Goal: Transaction & Acquisition: Download file/media

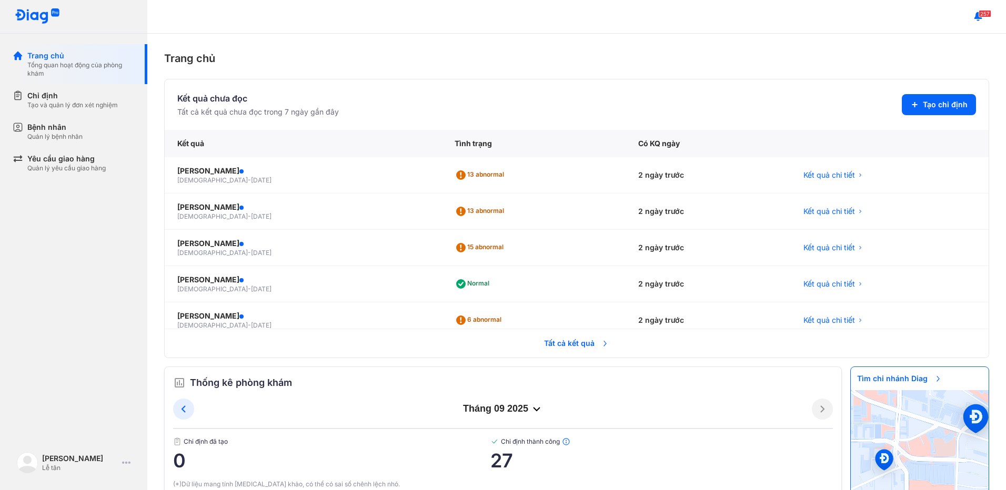
scroll to position [118, 0]
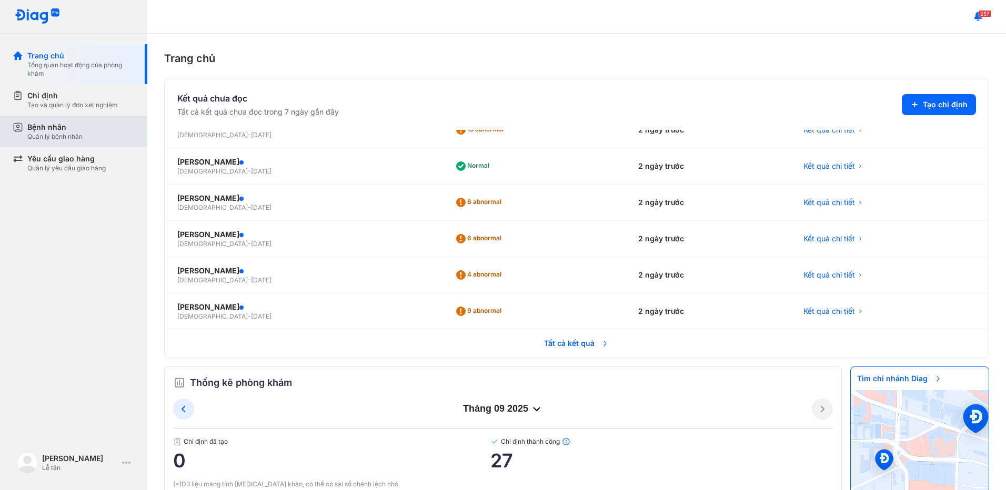
click at [78, 134] on div "Quản lý bệnh nhân" at bounding box center [54, 137] width 55 height 8
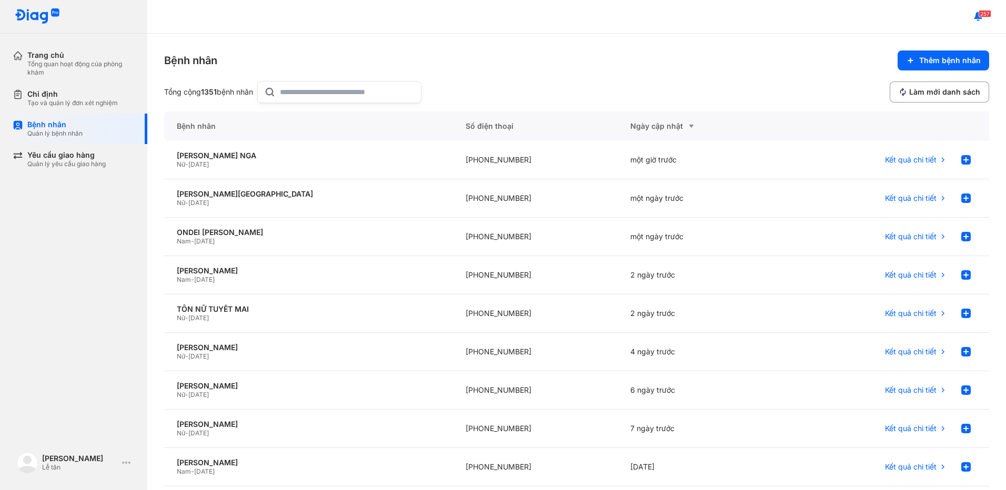
click at [353, 90] on input "text" at bounding box center [347, 92] width 135 height 21
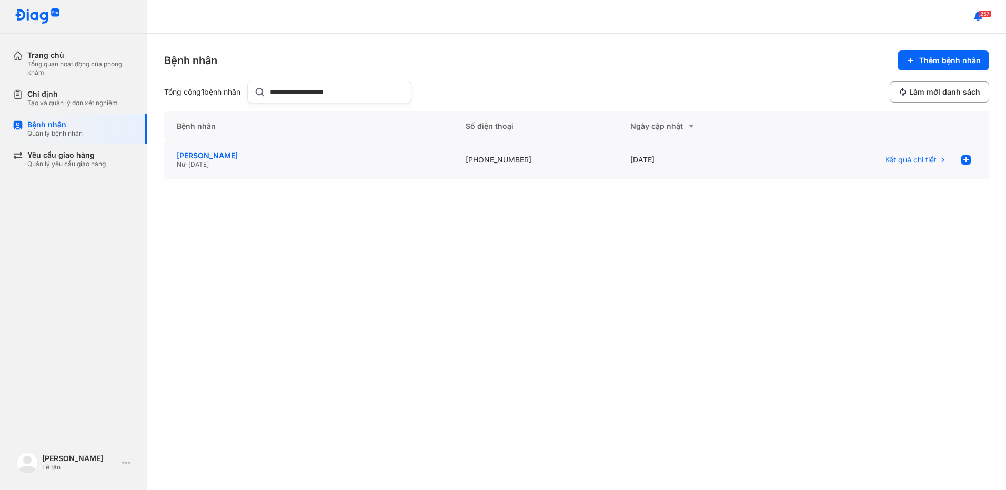
type input "**********"
click at [350, 156] on div "[PERSON_NAME]" at bounding box center [309, 155] width 264 height 9
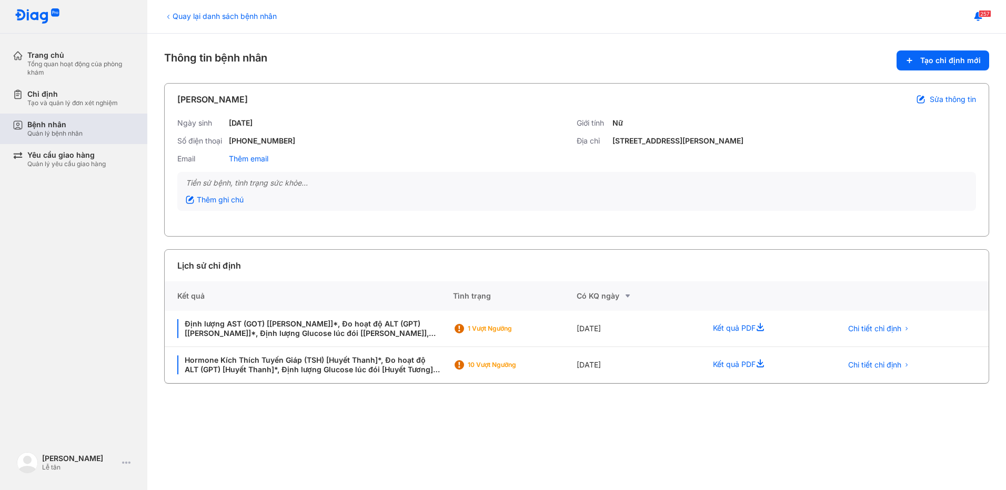
click at [34, 134] on div "Quản lý bệnh nhân" at bounding box center [54, 133] width 55 height 8
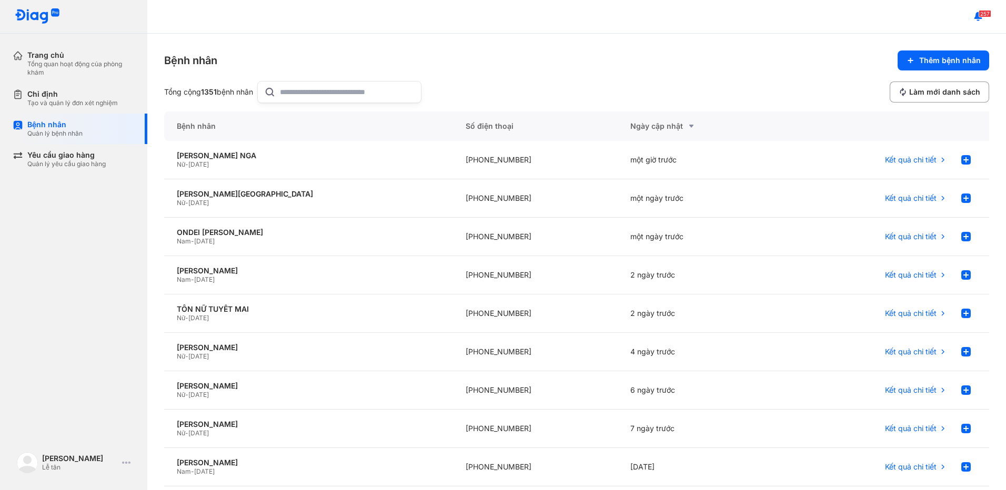
click at [295, 95] on input "text" at bounding box center [347, 92] width 135 height 21
type input "*"
type input "**********"
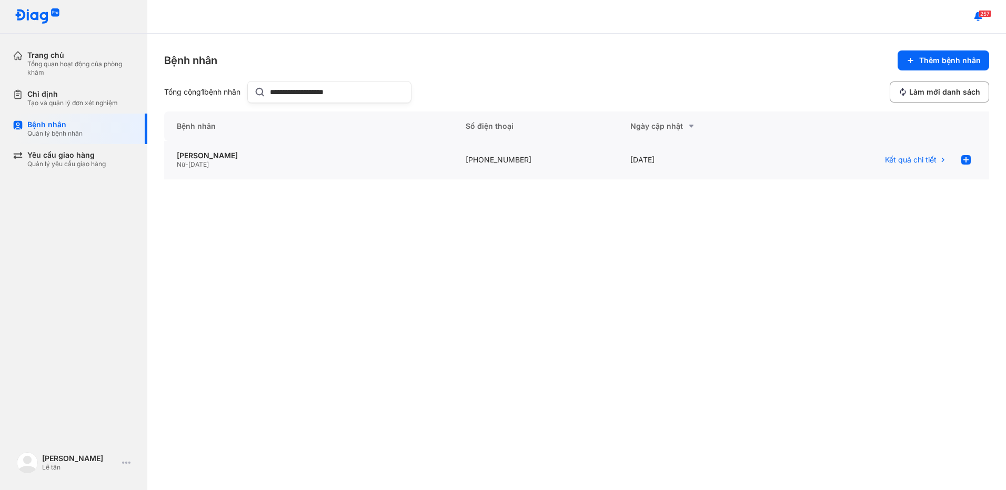
click at [294, 147] on div "NGUYỄN THỊ THANH VÂN Nữ - 22/04/1979" at bounding box center [308, 160] width 289 height 38
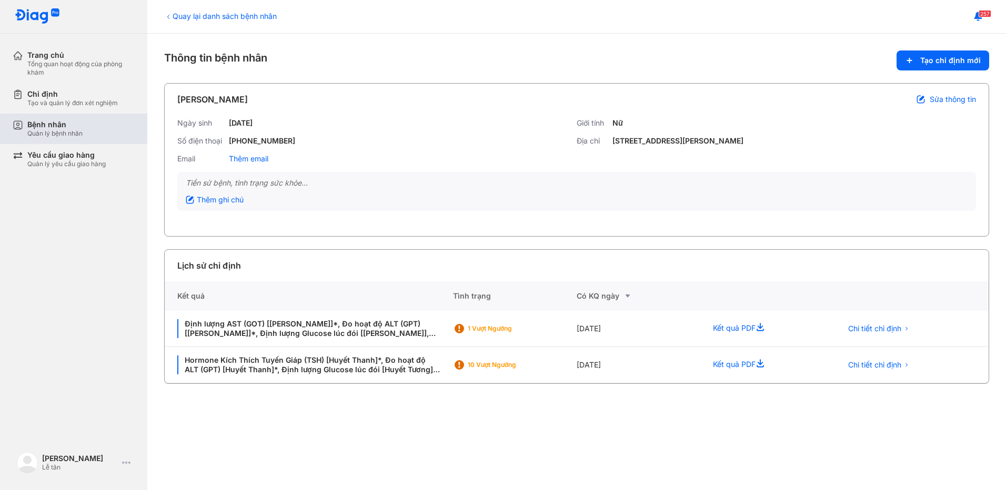
click at [44, 123] on div "Bệnh nhân" at bounding box center [54, 124] width 55 height 9
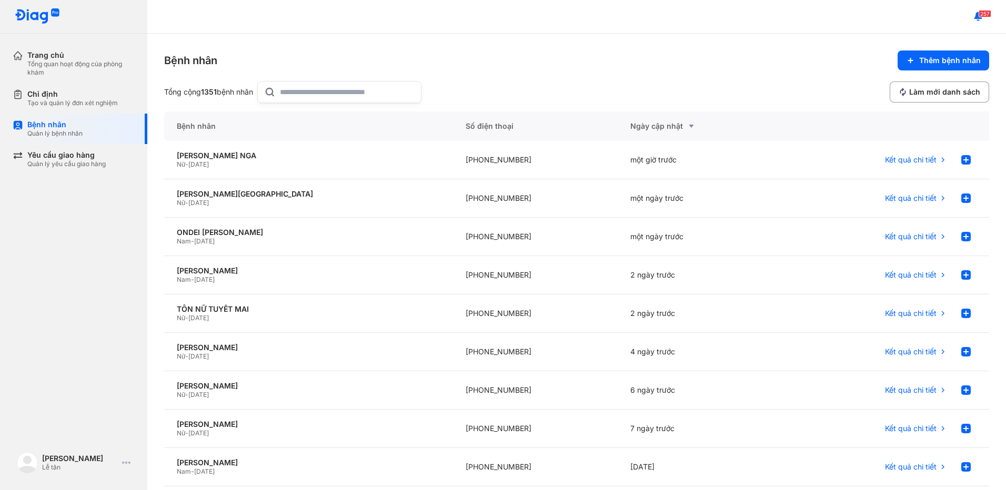
click at [302, 96] on input "text" at bounding box center [347, 92] width 135 height 21
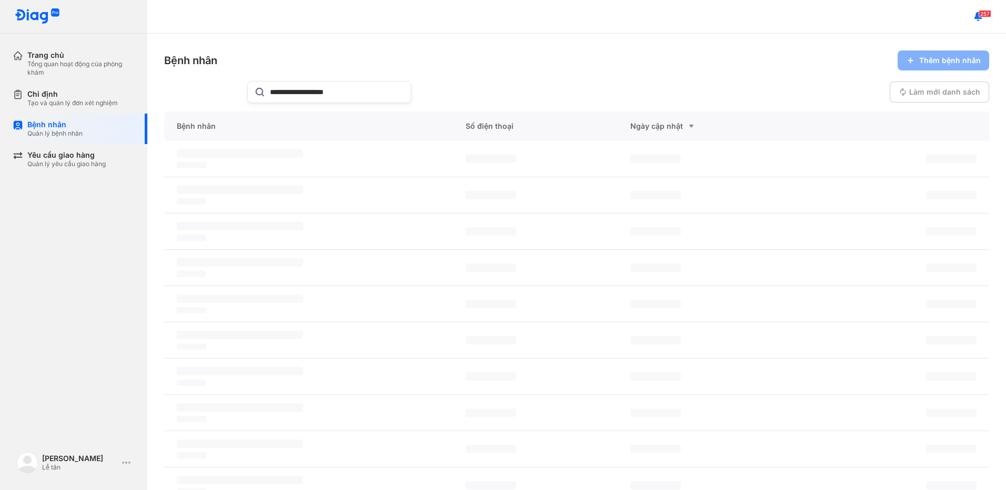
type input "**********"
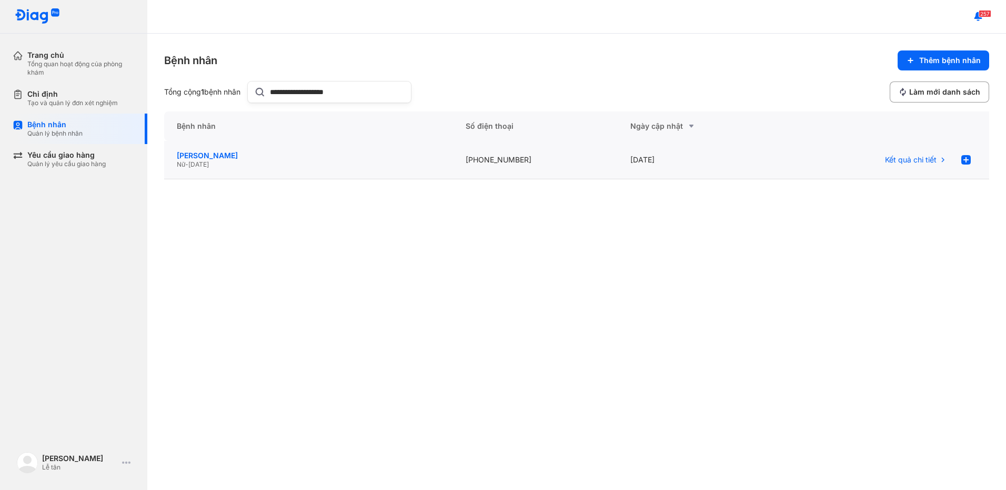
click at [282, 159] on div "[PERSON_NAME]" at bounding box center [309, 155] width 264 height 9
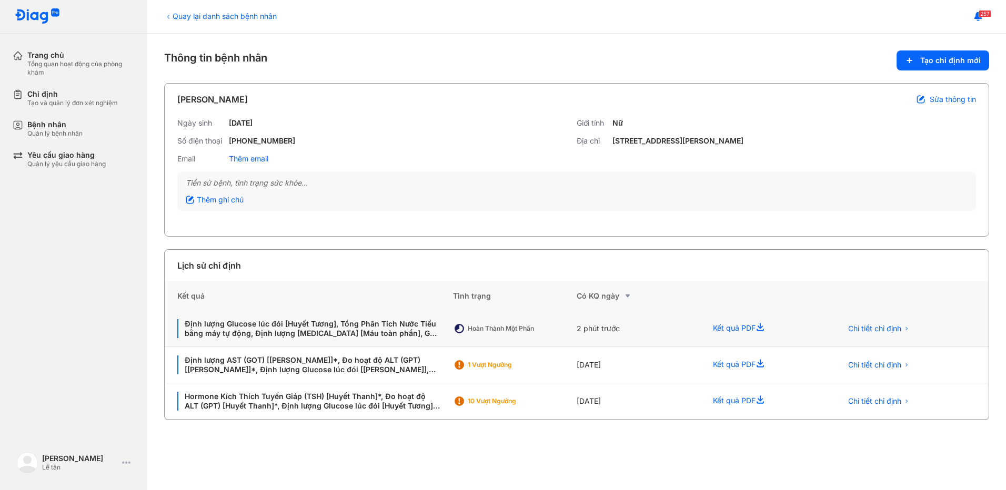
click at [671, 326] on div "2 phút trước" at bounding box center [638, 329] width 124 height 36
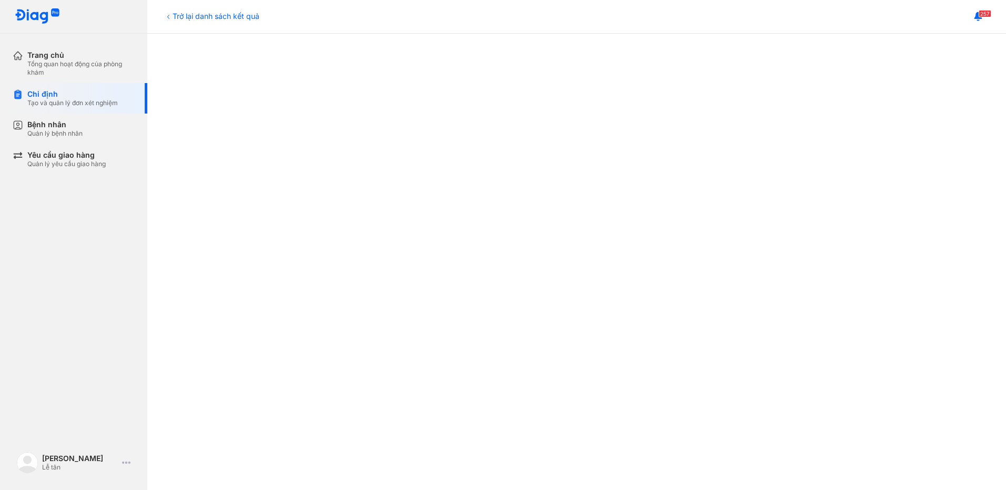
scroll to position [99, 0]
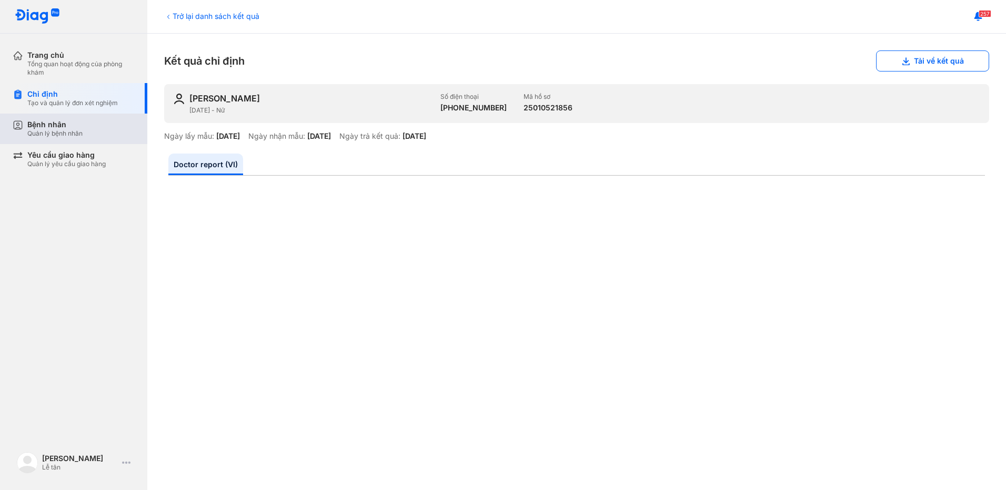
click at [26, 119] on div "Bệnh nhân Quản lý bệnh nhân" at bounding box center [80, 129] width 135 height 31
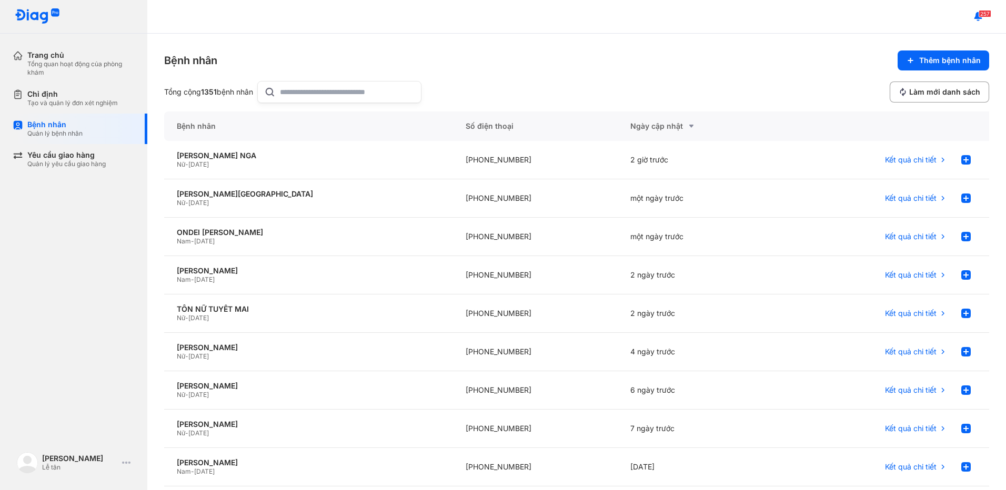
click at [340, 98] on input "text" at bounding box center [347, 92] width 135 height 21
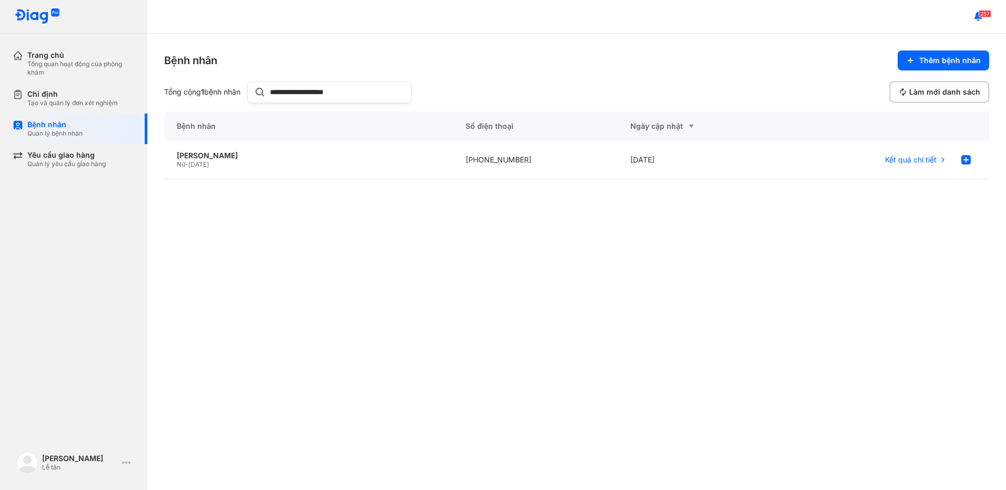
type input "**********"
click at [342, 162] on div "Nữ - 22/04/1979" at bounding box center [309, 164] width 264 height 8
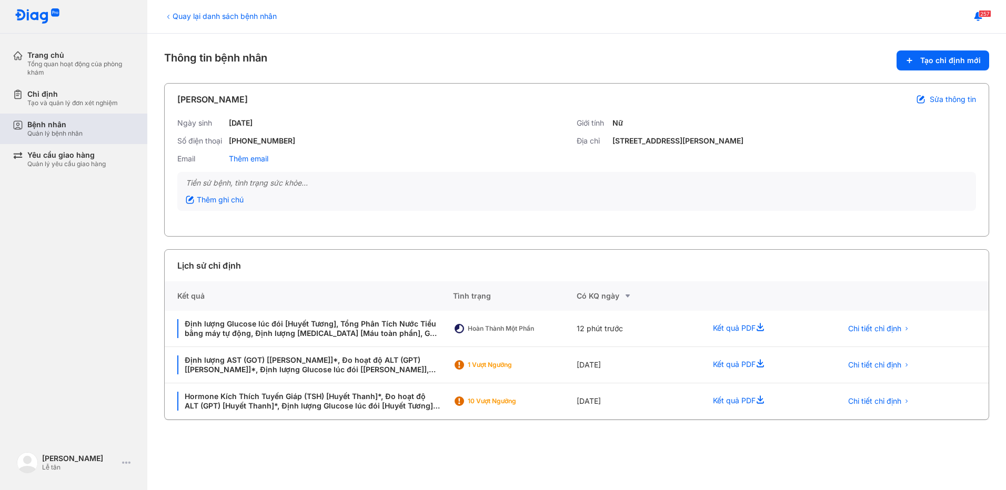
click at [54, 127] on div "Bệnh nhân" at bounding box center [54, 124] width 55 height 9
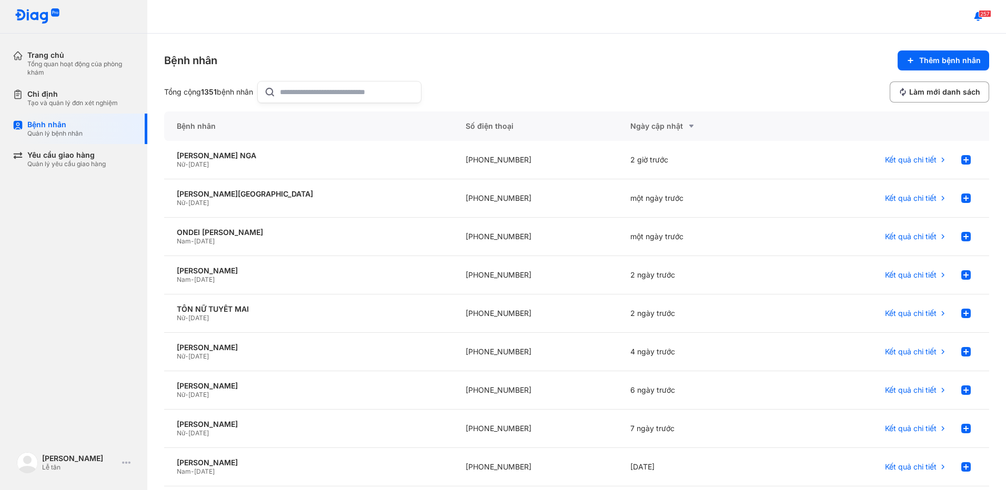
click at [343, 95] on input "text" at bounding box center [347, 92] width 135 height 21
type input "**********"
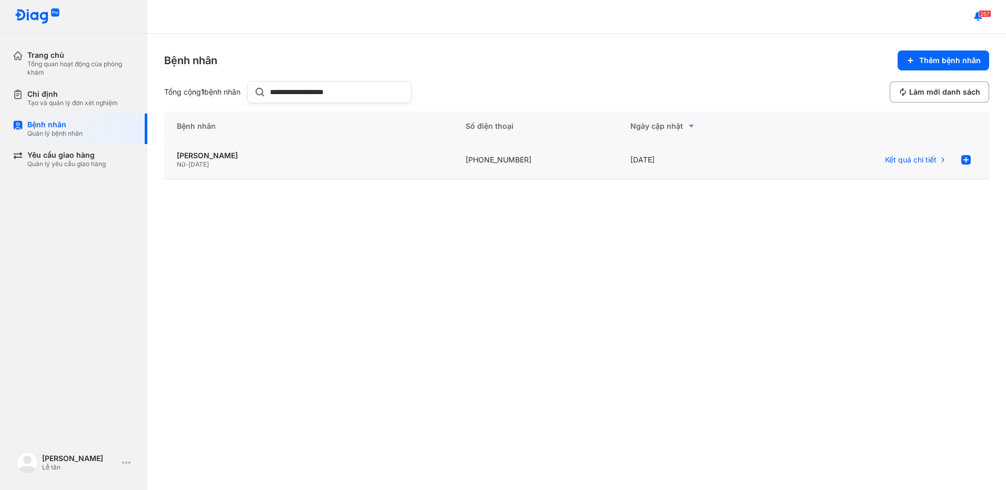
click at [346, 148] on div "NGUYỄN THỊ THANH VÂN Nữ - 22/04/1979" at bounding box center [308, 160] width 289 height 38
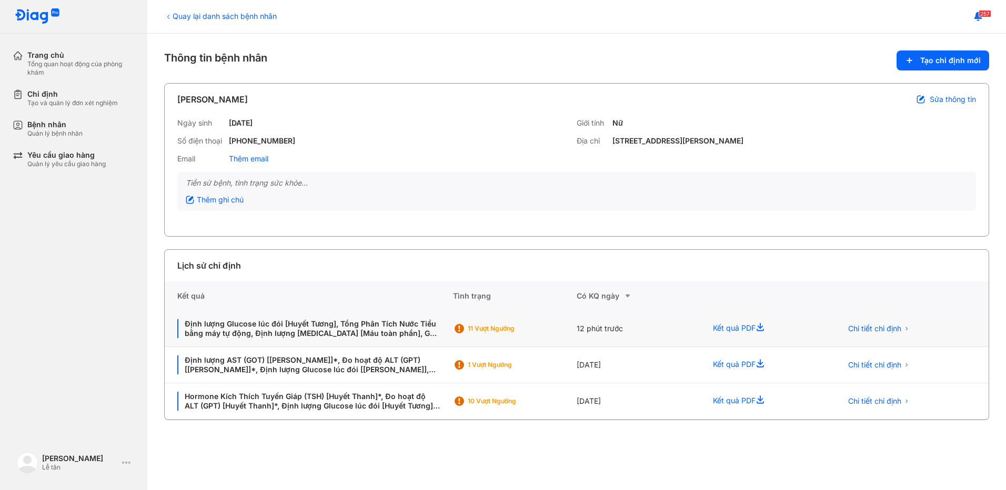
click at [535, 322] on div "11 Vượt ngưỡng" at bounding box center [504, 329] width 103 height 16
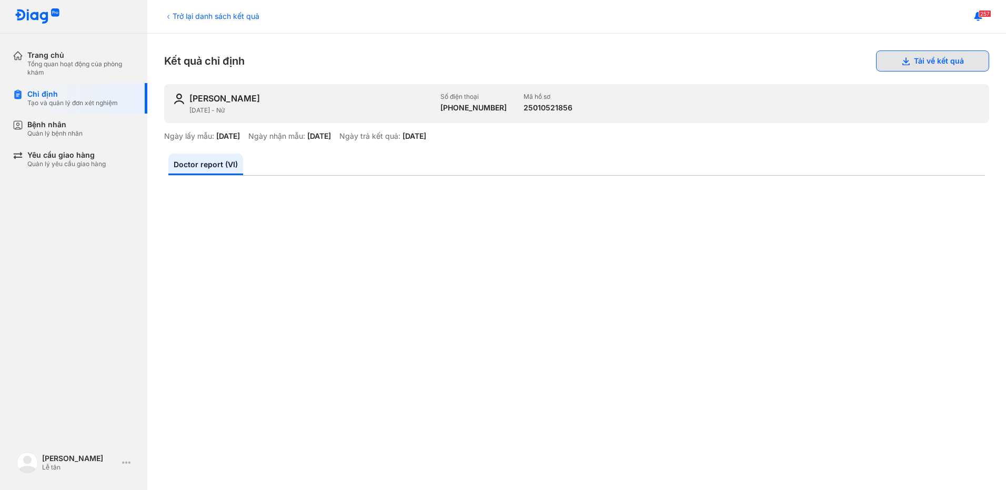
click at [917, 62] on button "Tải về kết quả" at bounding box center [932, 60] width 113 height 21
